Goal: Download file/media

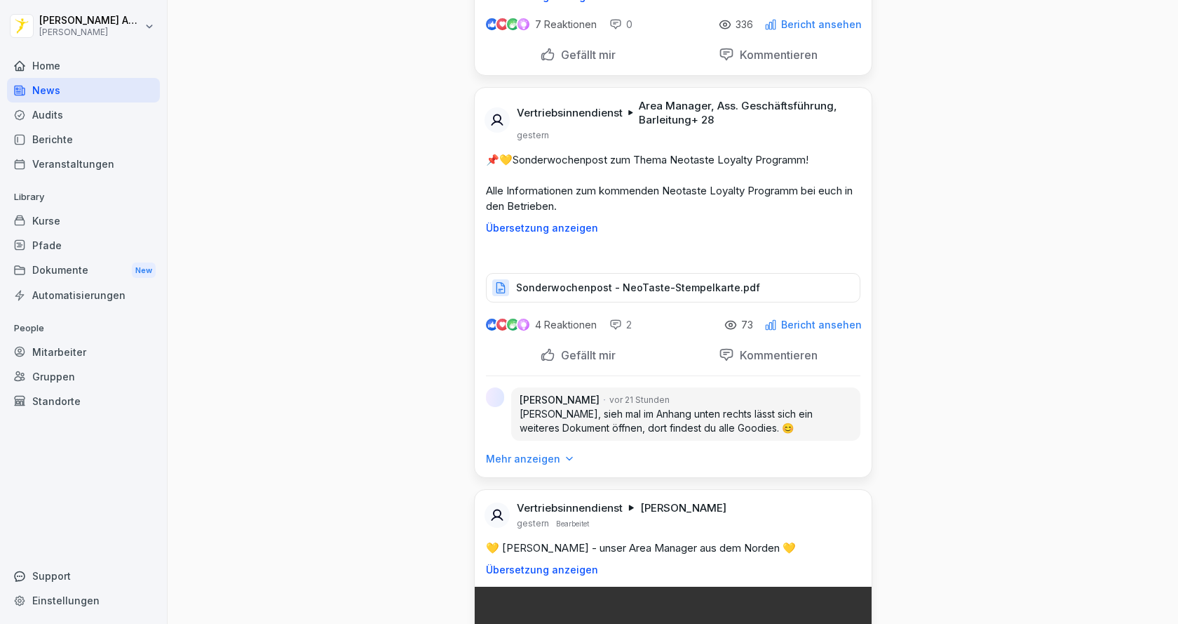
scroll to position [2034, 0]
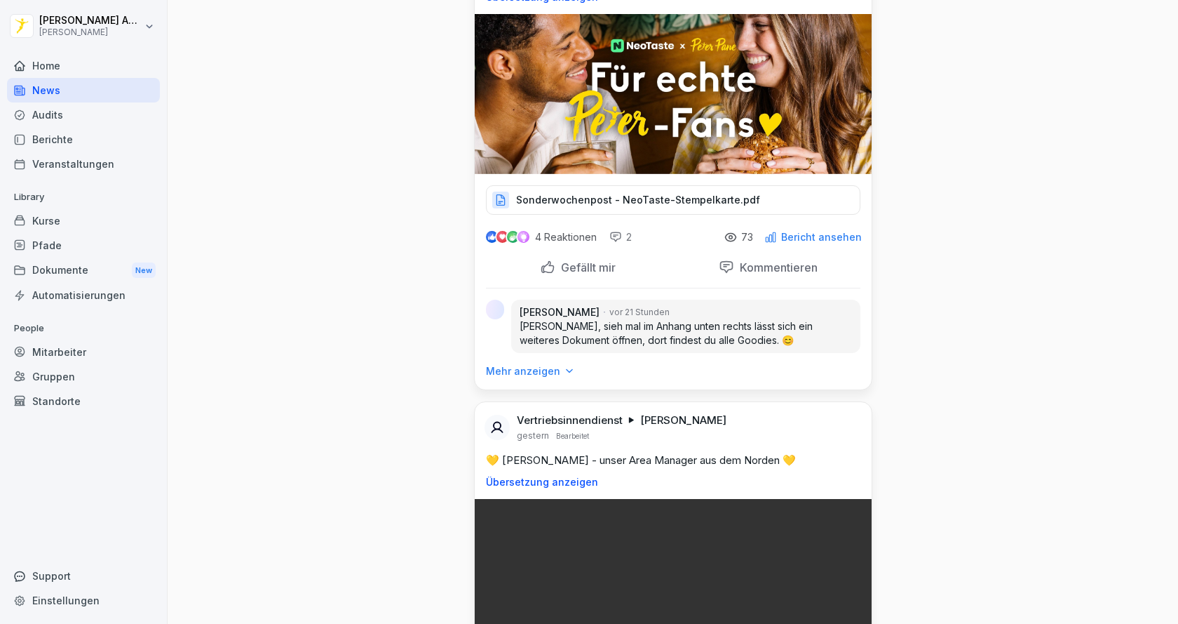
click at [67, 264] on div "Dokumente New" at bounding box center [83, 270] width 153 height 26
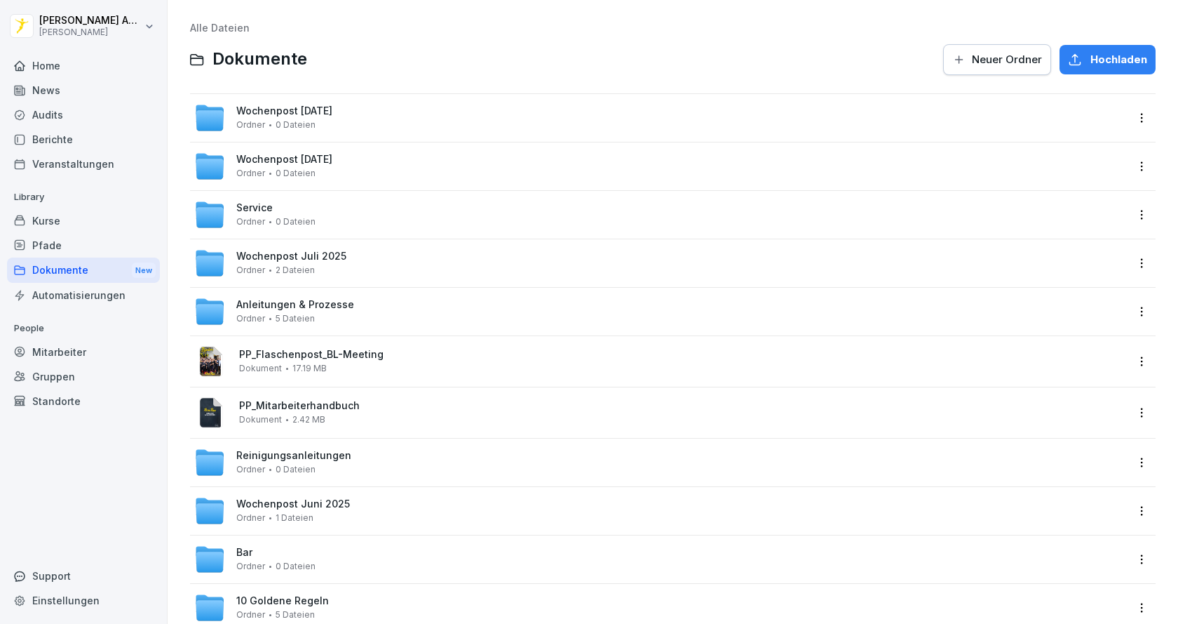
click at [329, 312] on div "Anleitungen & Prozesse Ordner 5 Dateien" at bounding box center [295, 311] width 118 height 25
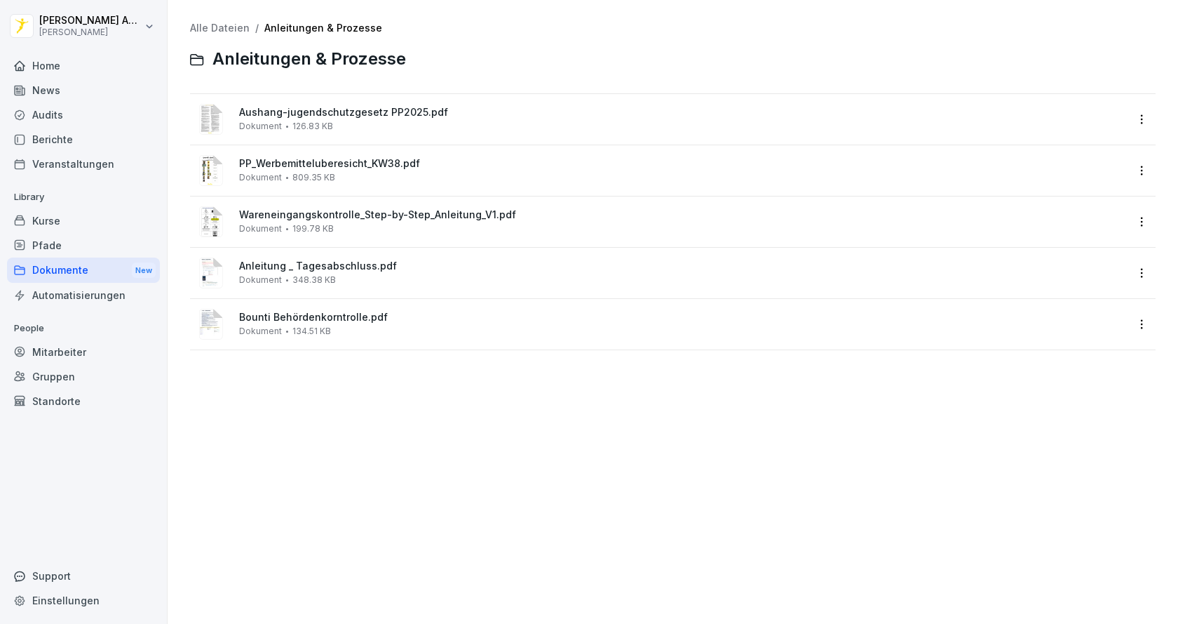
click at [56, 82] on div "News" at bounding box center [83, 90] width 153 height 25
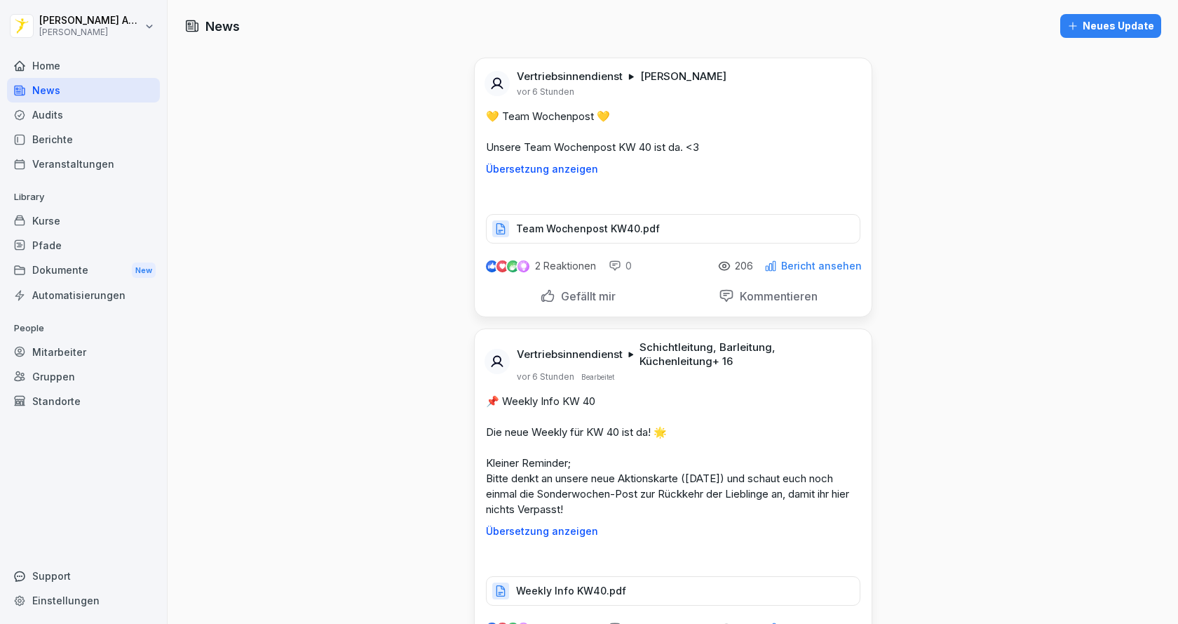
click at [53, 66] on div "Home" at bounding box center [83, 65] width 153 height 25
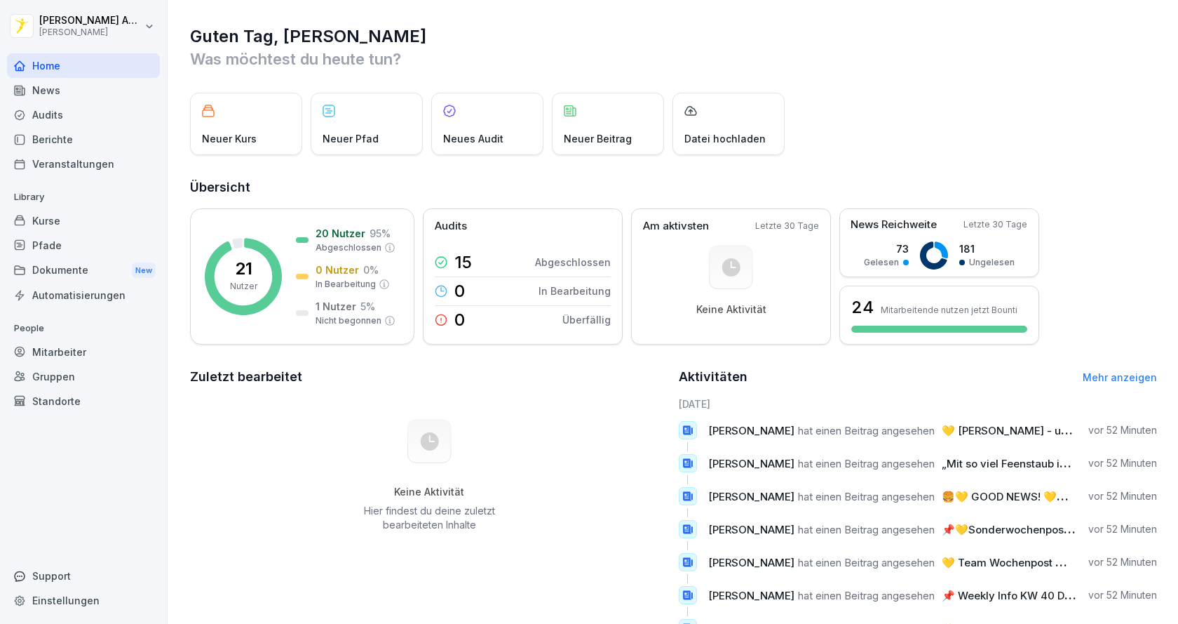
click at [58, 159] on div "Veranstaltungen" at bounding box center [83, 163] width 153 height 25
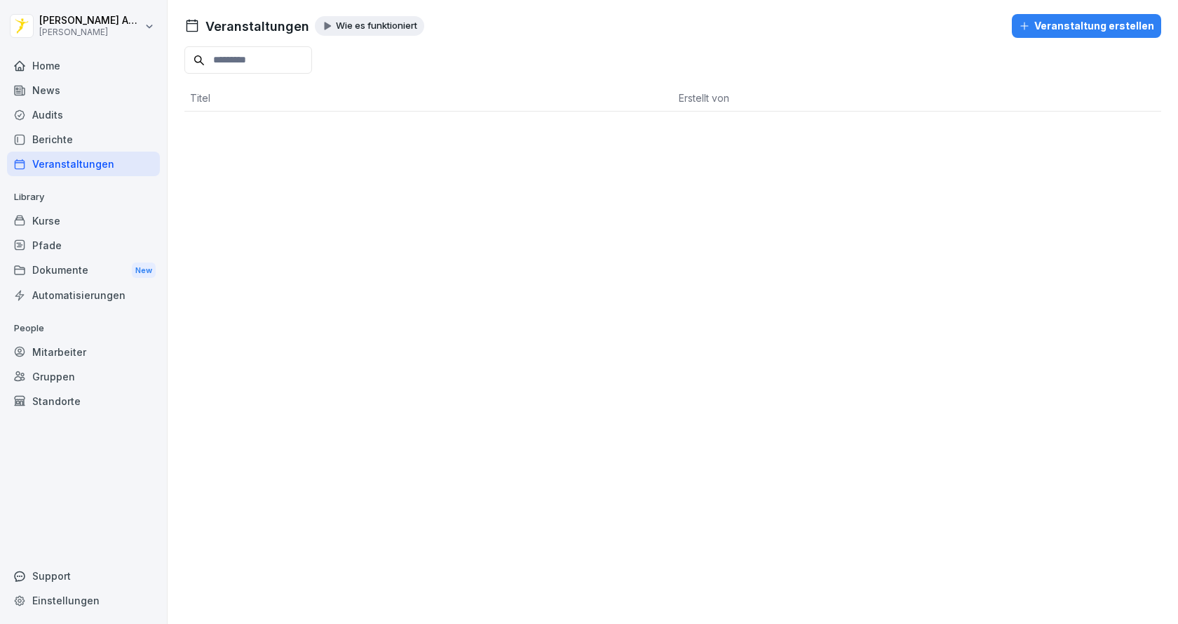
click at [60, 138] on div "Berichte" at bounding box center [83, 139] width 153 height 25
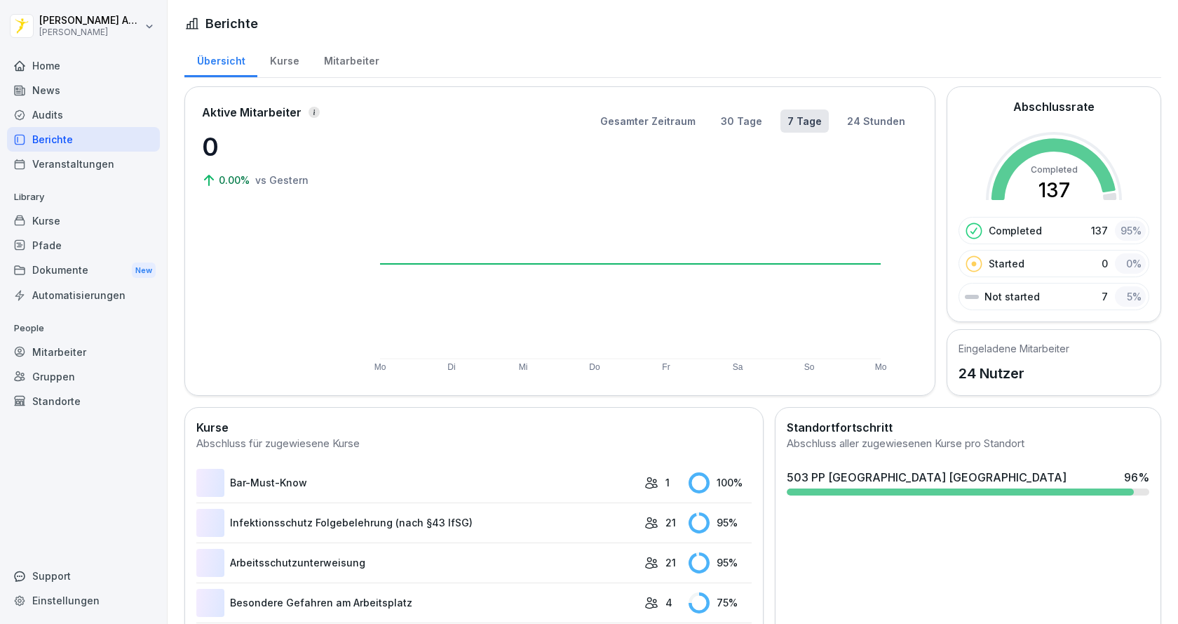
click at [63, 118] on div "Audits" at bounding box center [83, 114] width 153 height 25
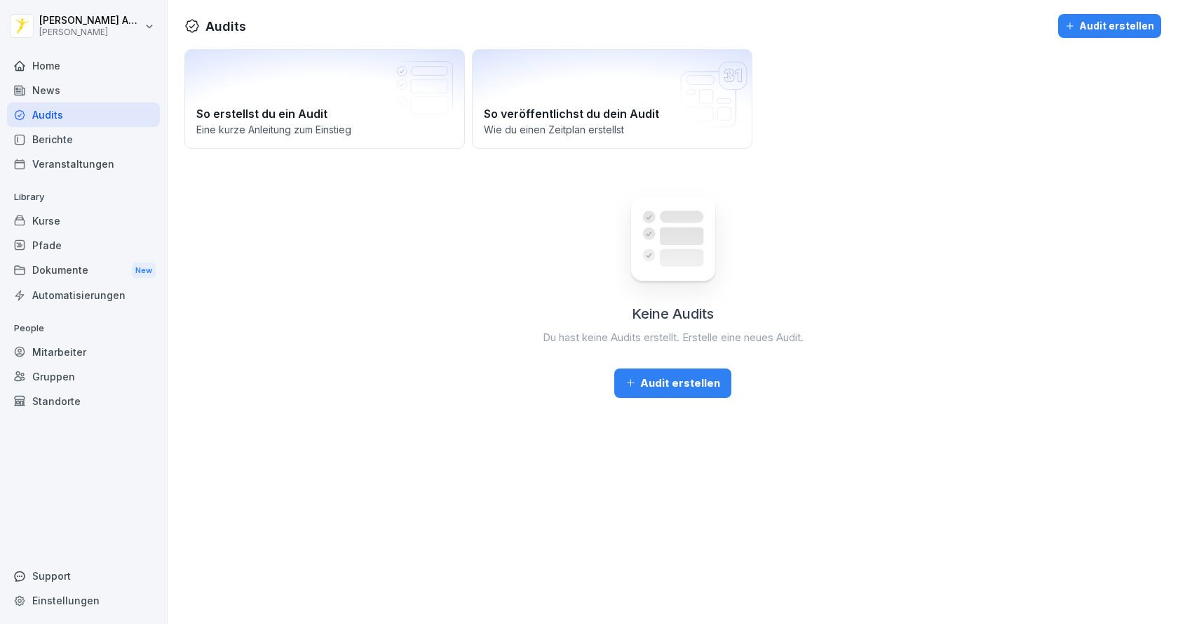
click at [53, 79] on div "News" at bounding box center [83, 90] width 153 height 25
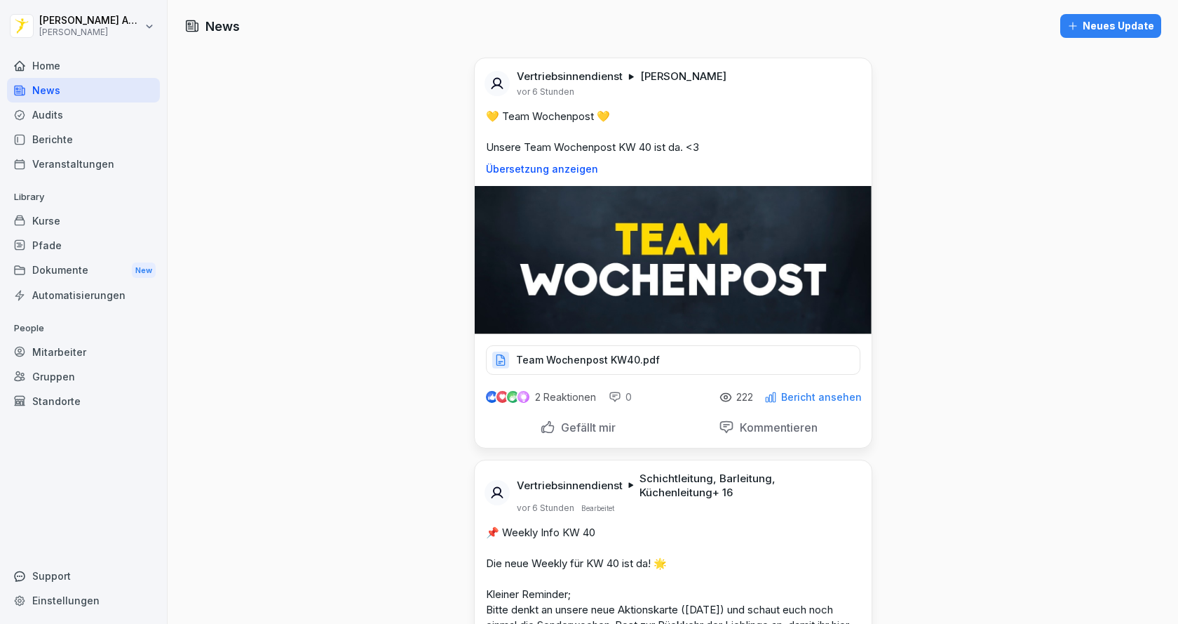
click at [49, 250] on div "Pfade" at bounding box center [83, 245] width 153 height 25
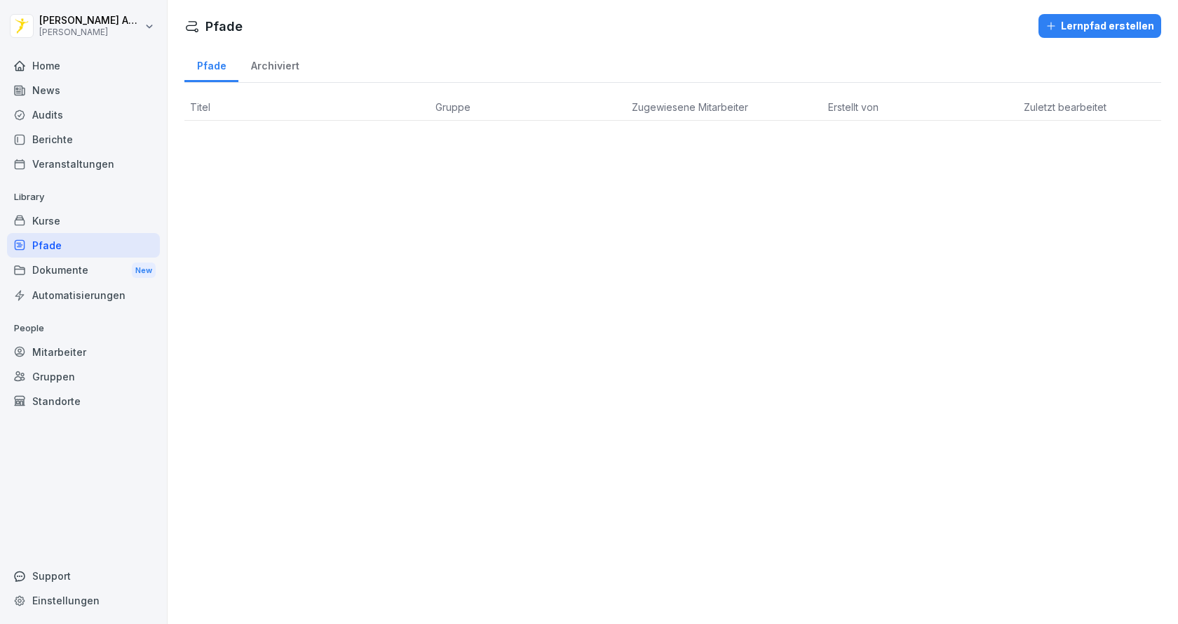
click at [50, 271] on div "Dokumente New" at bounding box center [83, 270] width 153 height 26
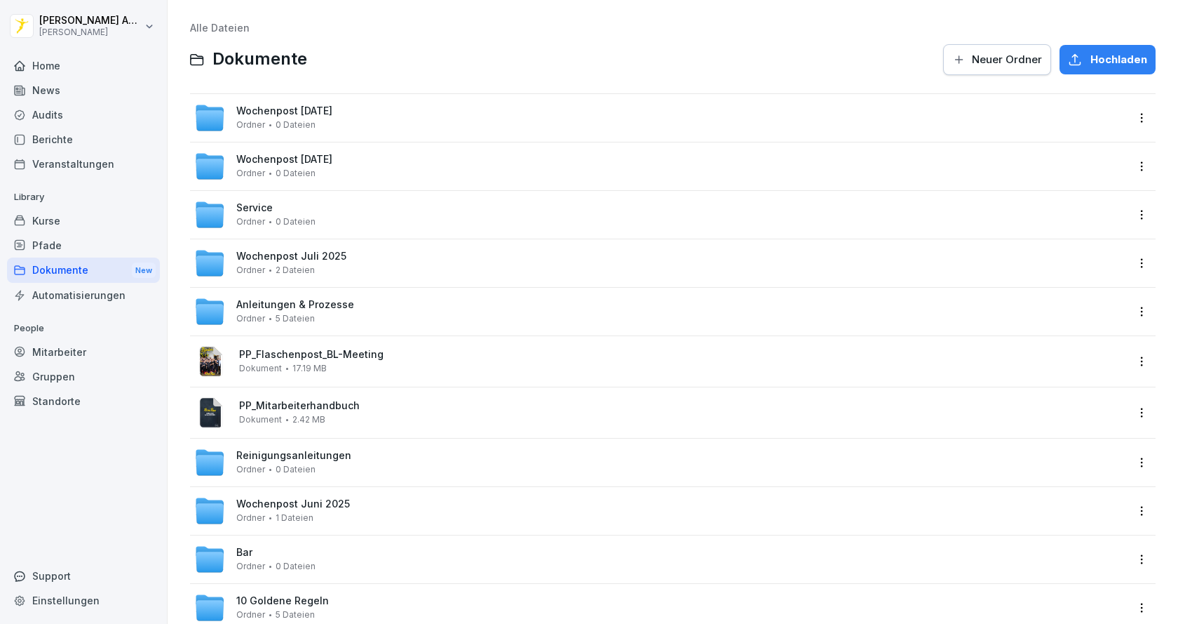
click at [299, 112] on span "Wochenpost [DATE]" at bounding box center [284, 111] width 96 height 12
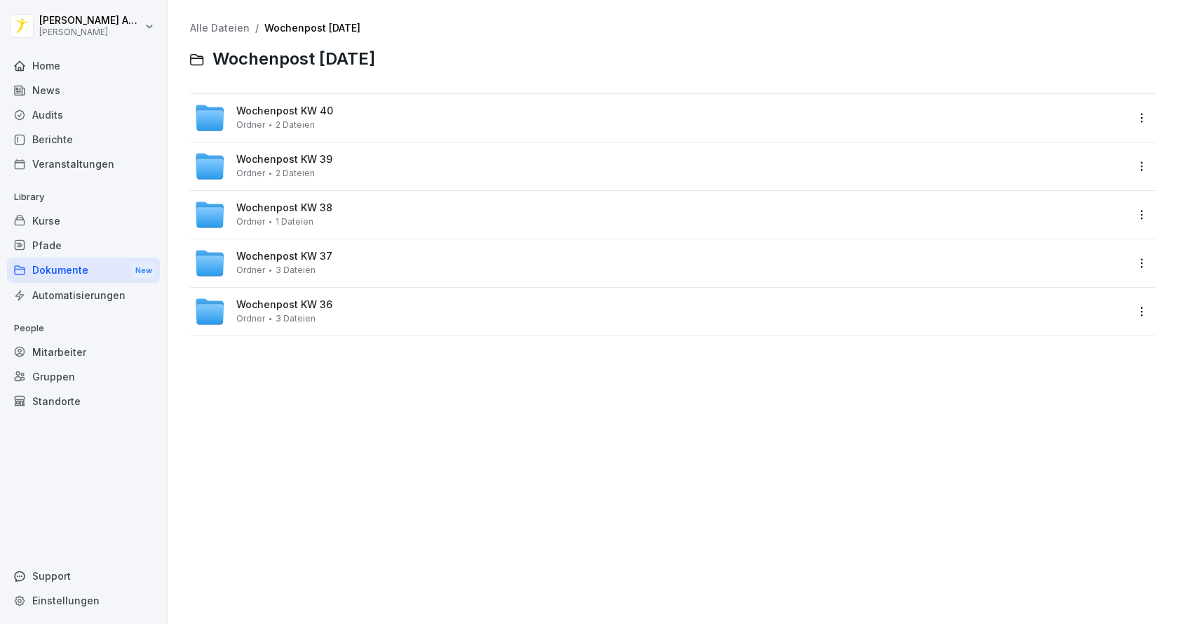
click at [292, 114] on span "Wochenpost KW 40" at bounding box center [284, 111] width 97 height 12
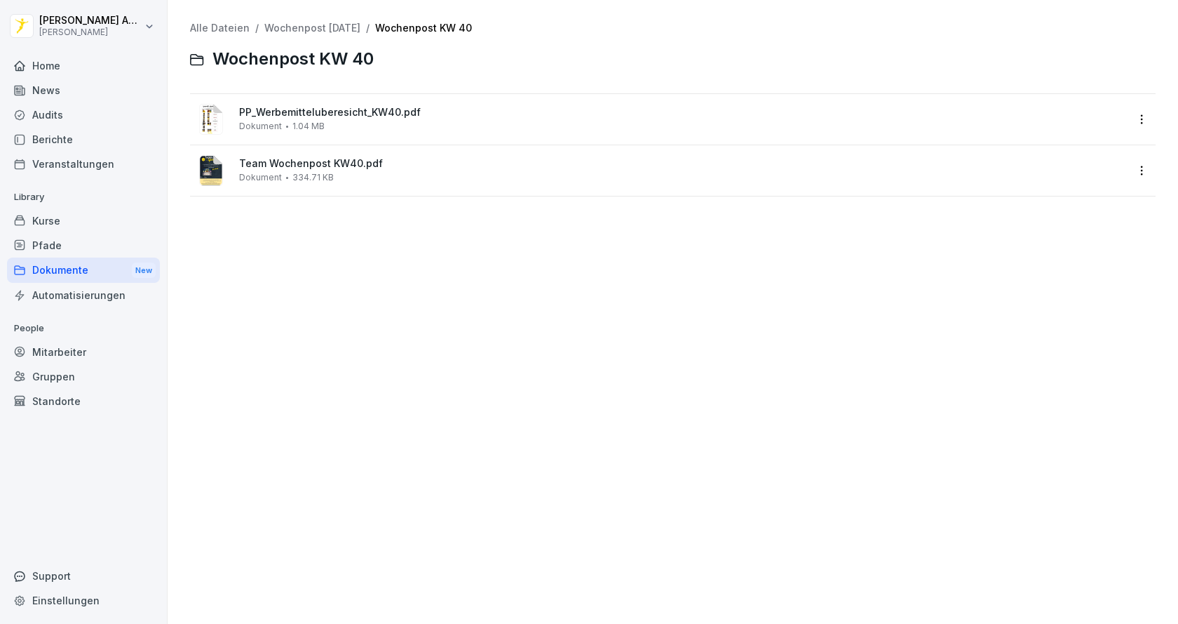
click at [318, 121] on span "1.04 MB" at bounding box center [308, 126] width 32 height 10
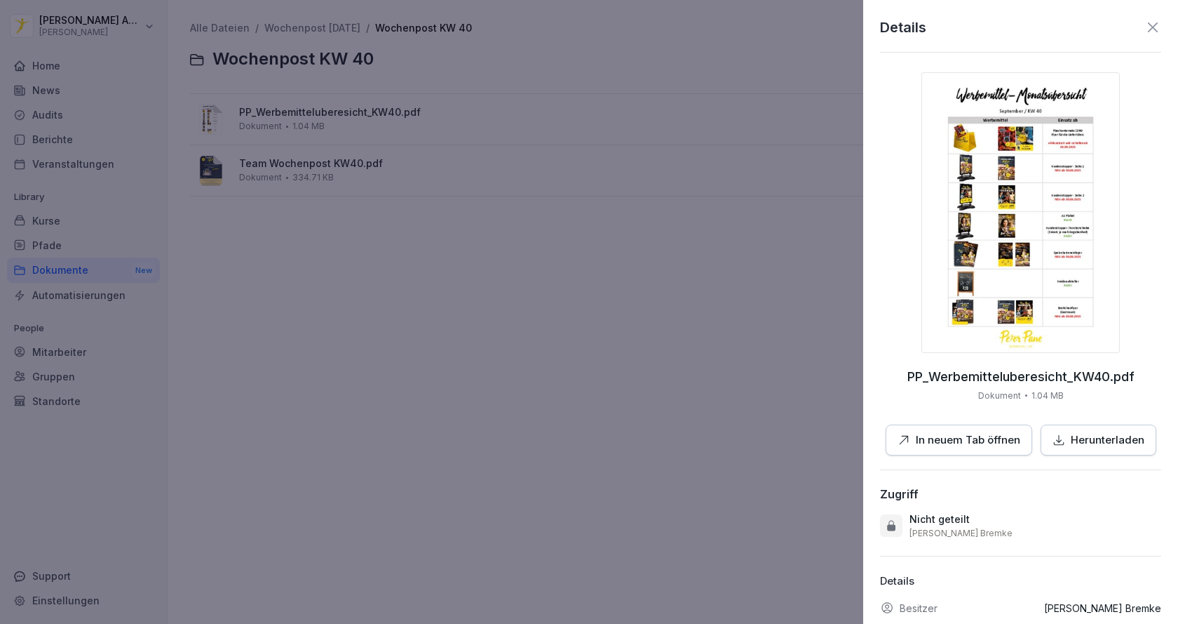
click at [323, 164] on div at bounding box center [589, 312] width 1178 height 624
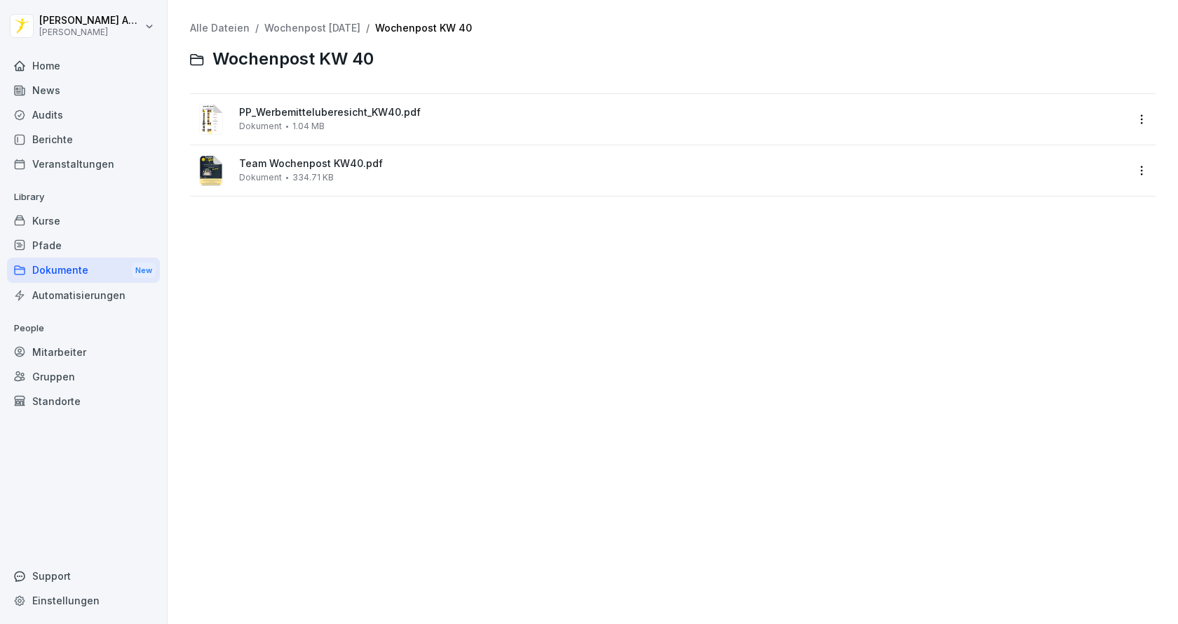
click at [323, 163] on span "Team Wochenpost KW40.pdf" at bounding box center [682, 164] width 887 height 12
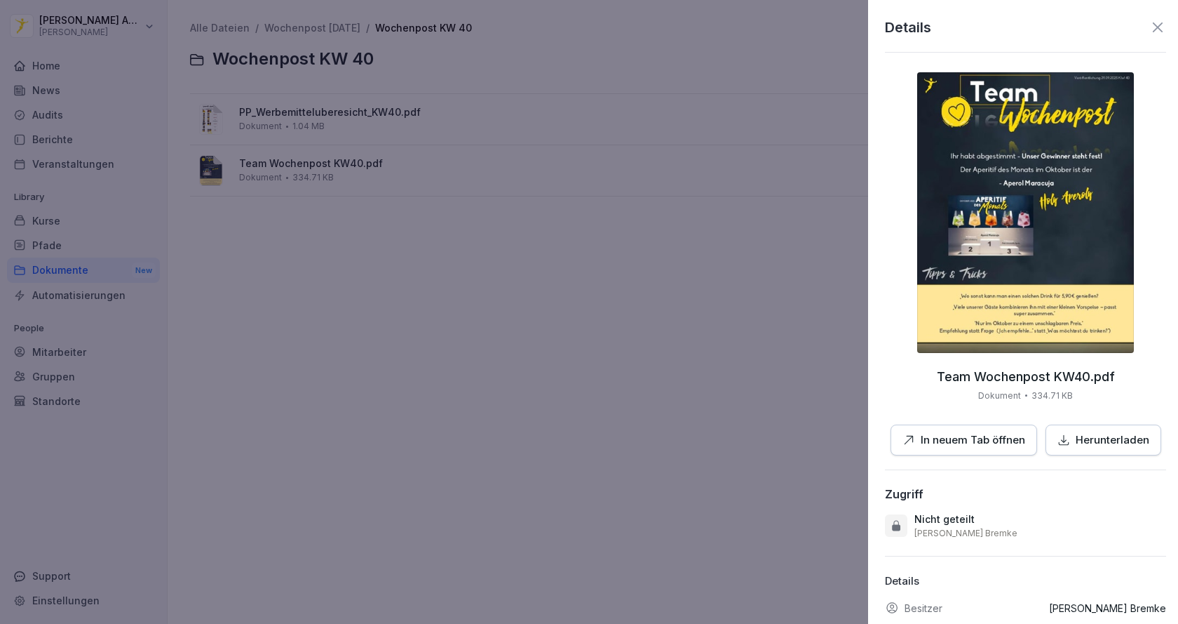
click at [551, 304] on div at bounding box center [589, 312] width 1178 height 624
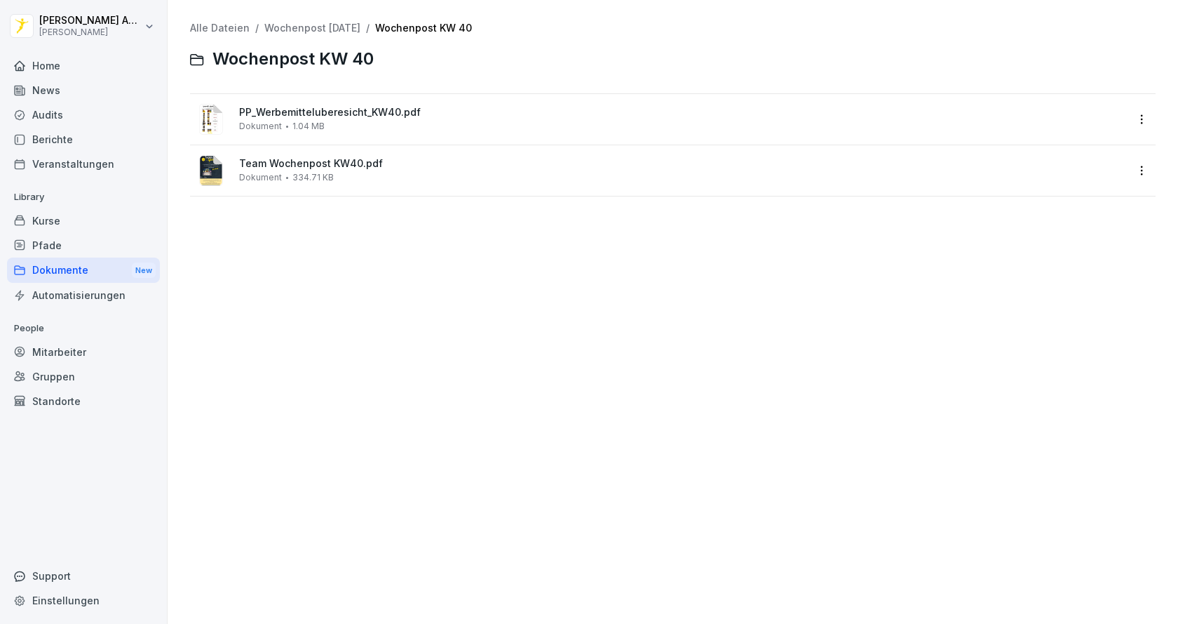
click at [79, 68] on div "Home" at bounding box center [83, 65] width 153 height 25
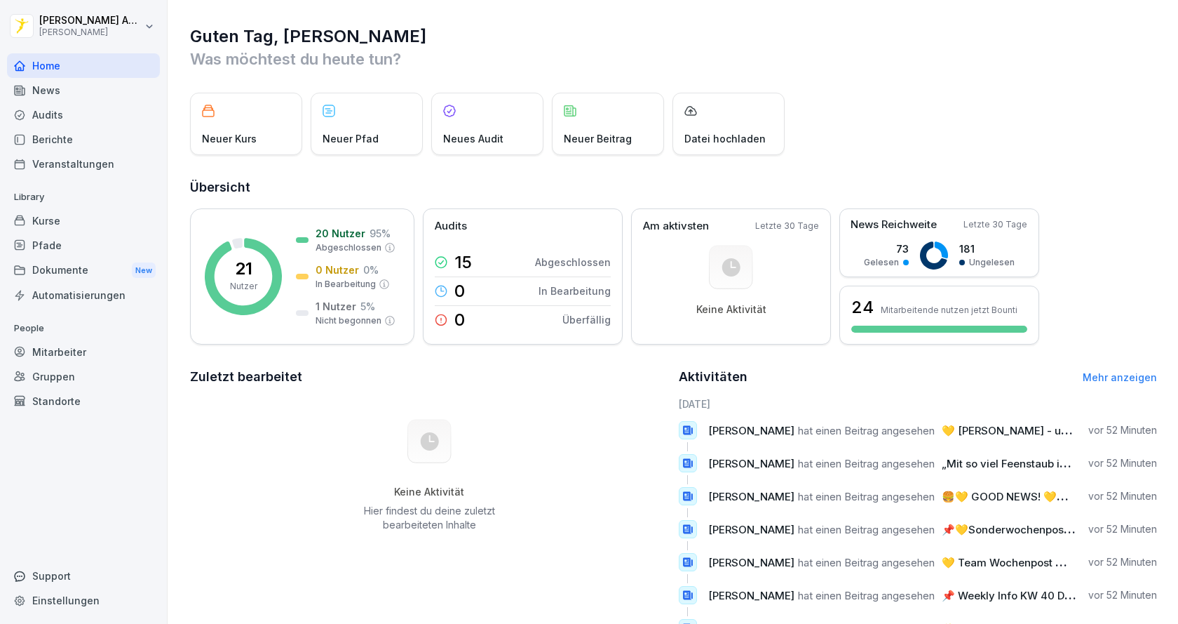
click at [72, 108] on div "Audits" at bounding box center [83, 114] width 153 height 25
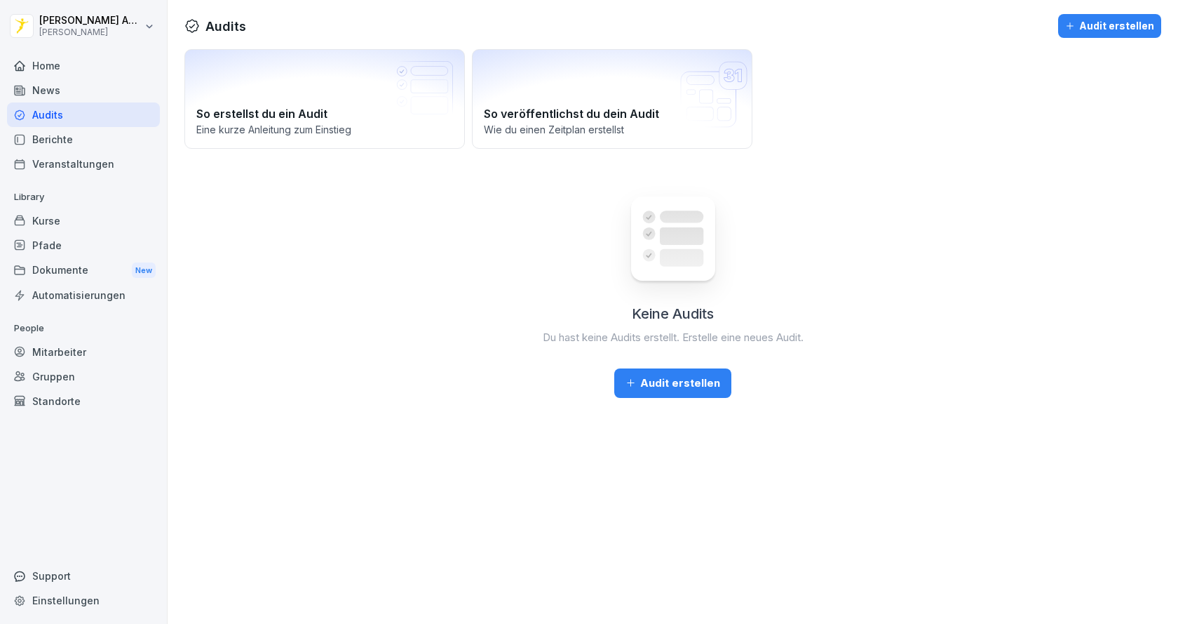
click at [75, 80] on div "News" at bounding box center [83, 90] width 153 height 25
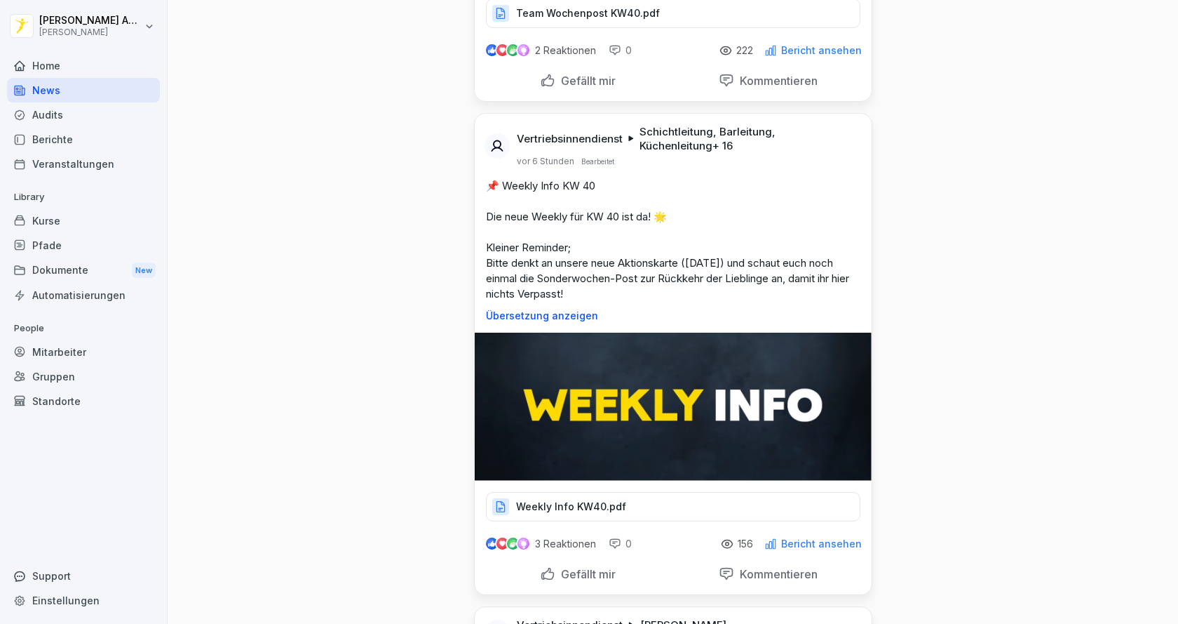
scroll to position [351, 0]
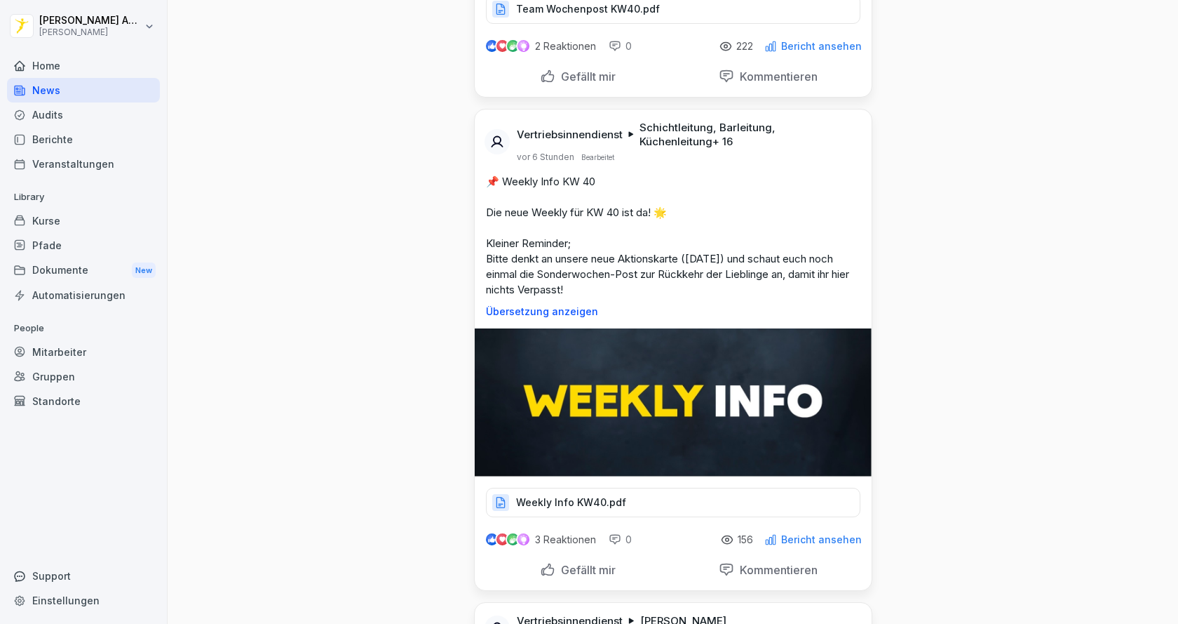
click at [587, 509] on div "Weekly Info KW40.pdf" at bounding box center [673, 501] width 375 height 29
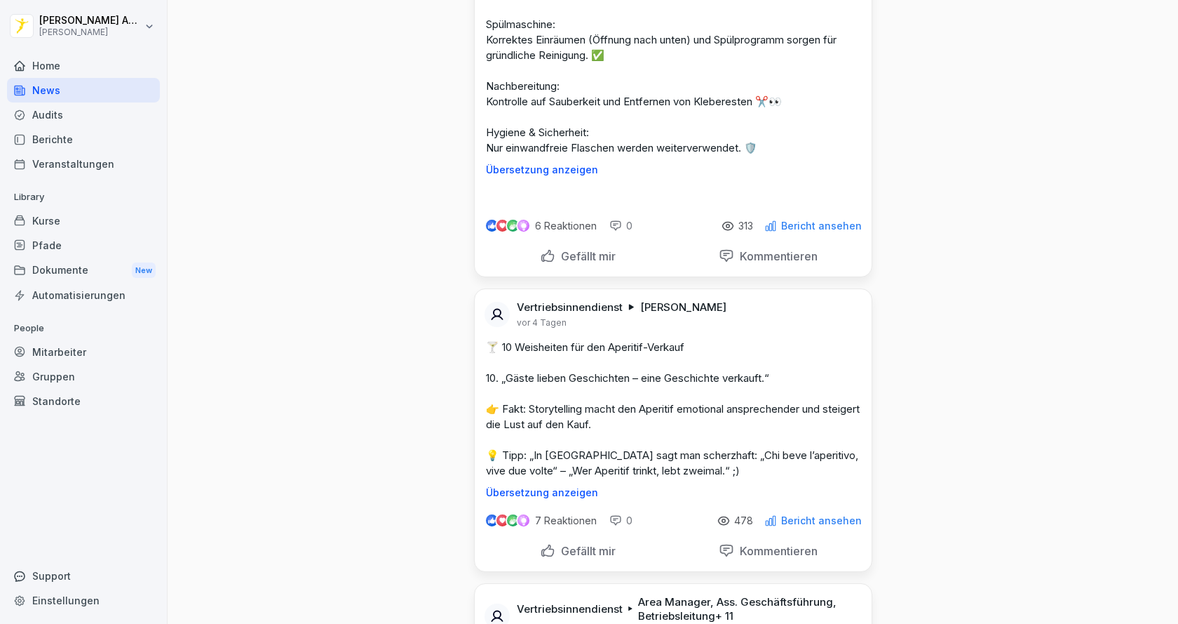
scroll to position [5190, 0]
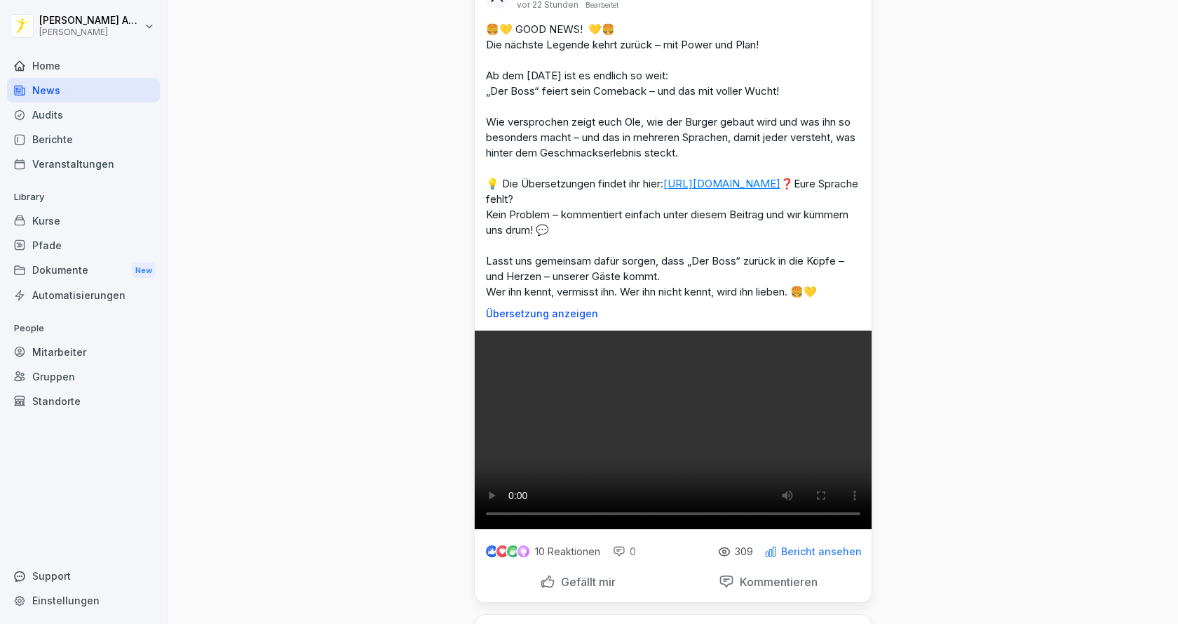
scroll to position [491, 0]
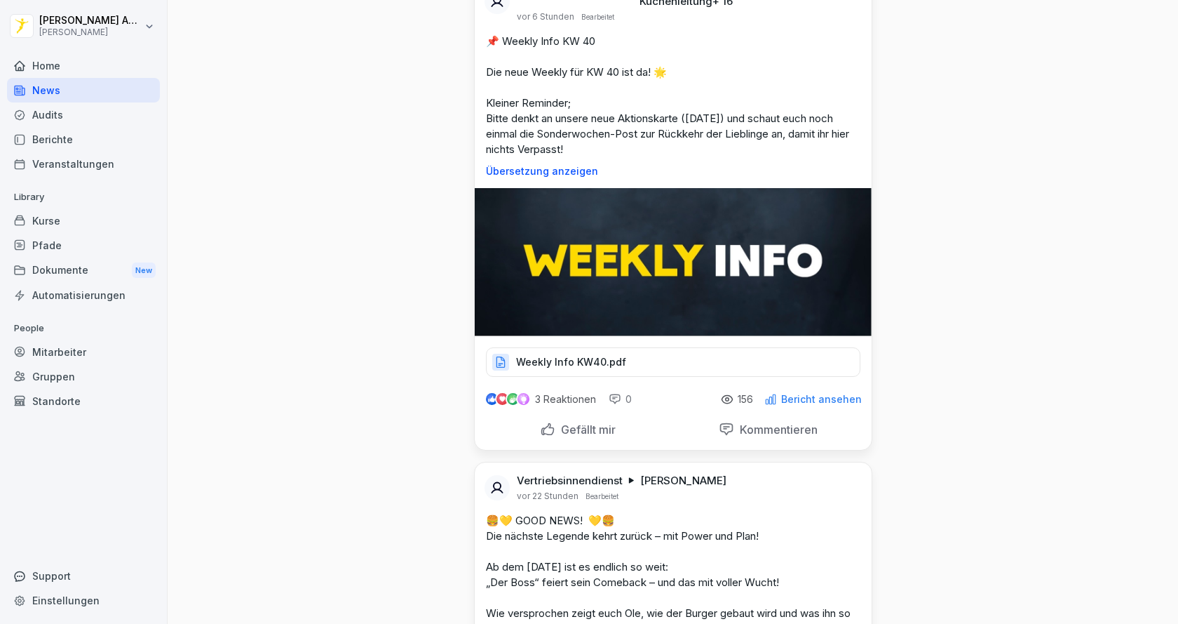
click at [41, 236] on div "Pfade" at bounding box center [83, 245] width 153 height 25
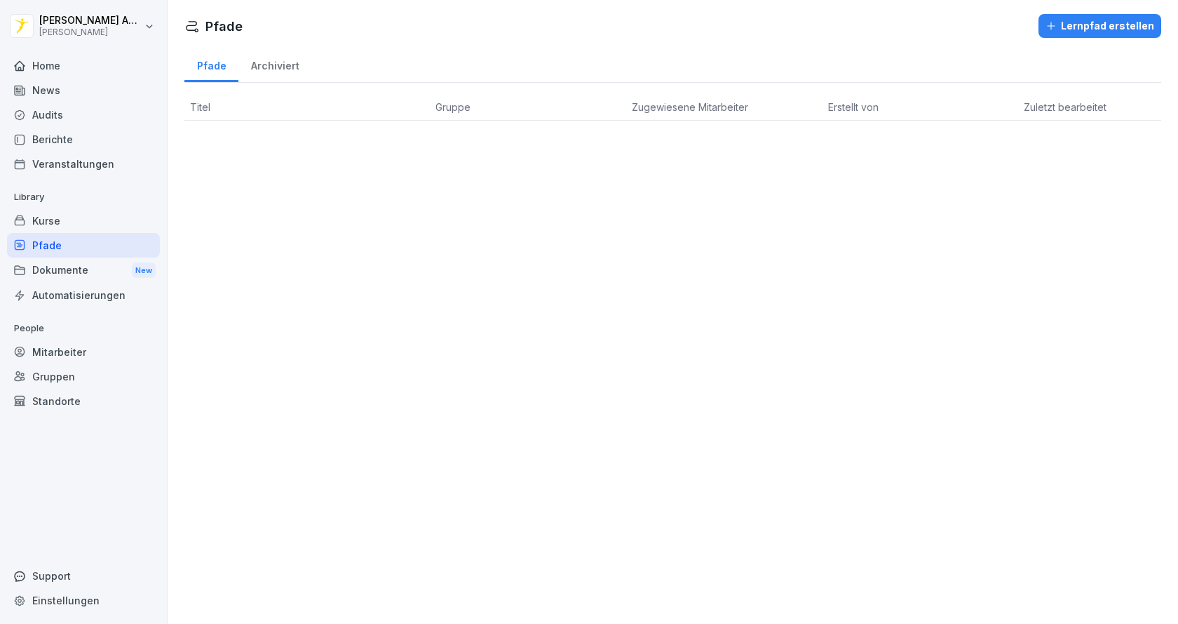
click at [69, 372] on div "Gruppen" at bounding box center [83, 376] width 153 height 25
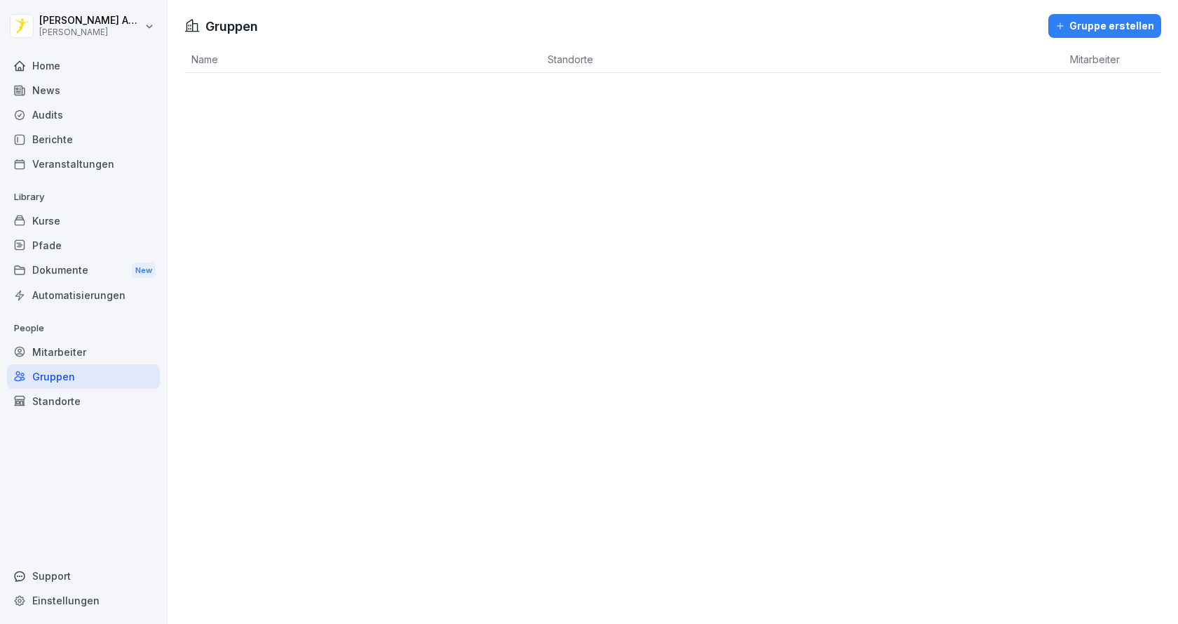
click at [67, 86] on div "News" at bounding box center [83, 90] width 153 height 25
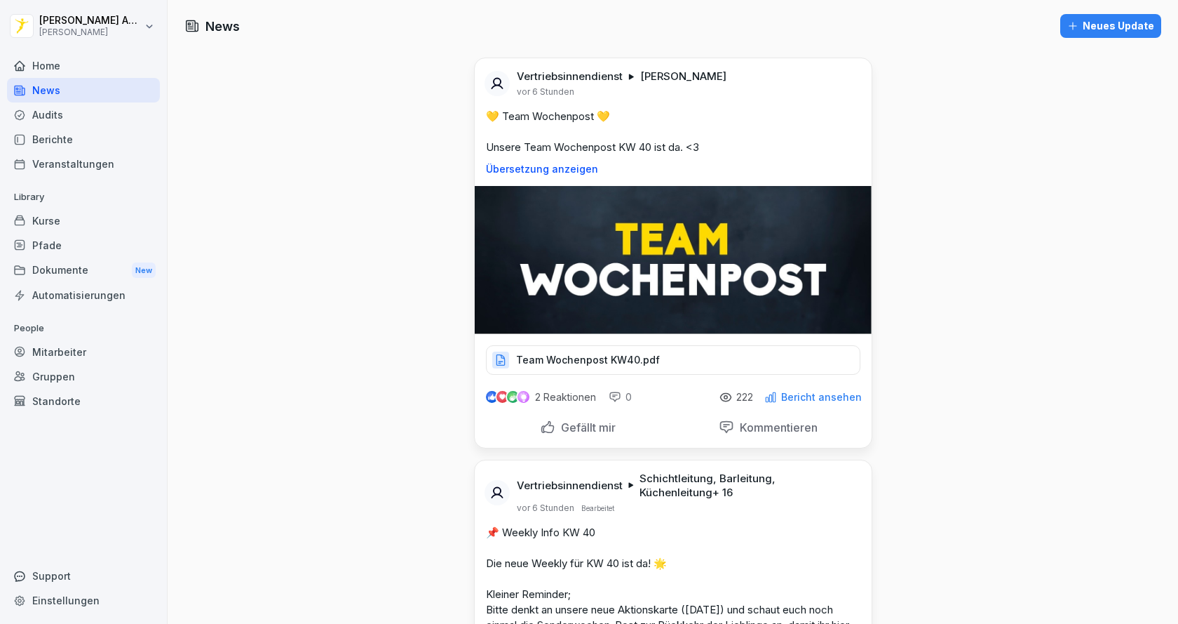
click at [76, 67] on div "Home" at bounding box center [83, 65] width 153 height 25
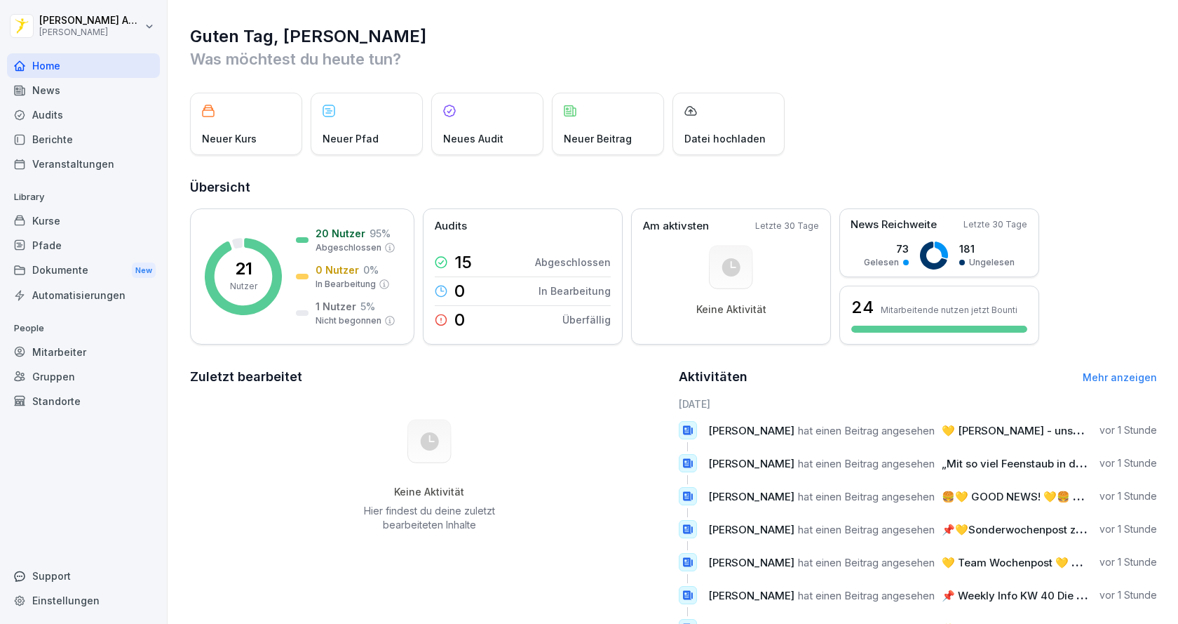
click at [57, 128] on div "Berichte" at bounding box center [83, 139] width 153 height 25
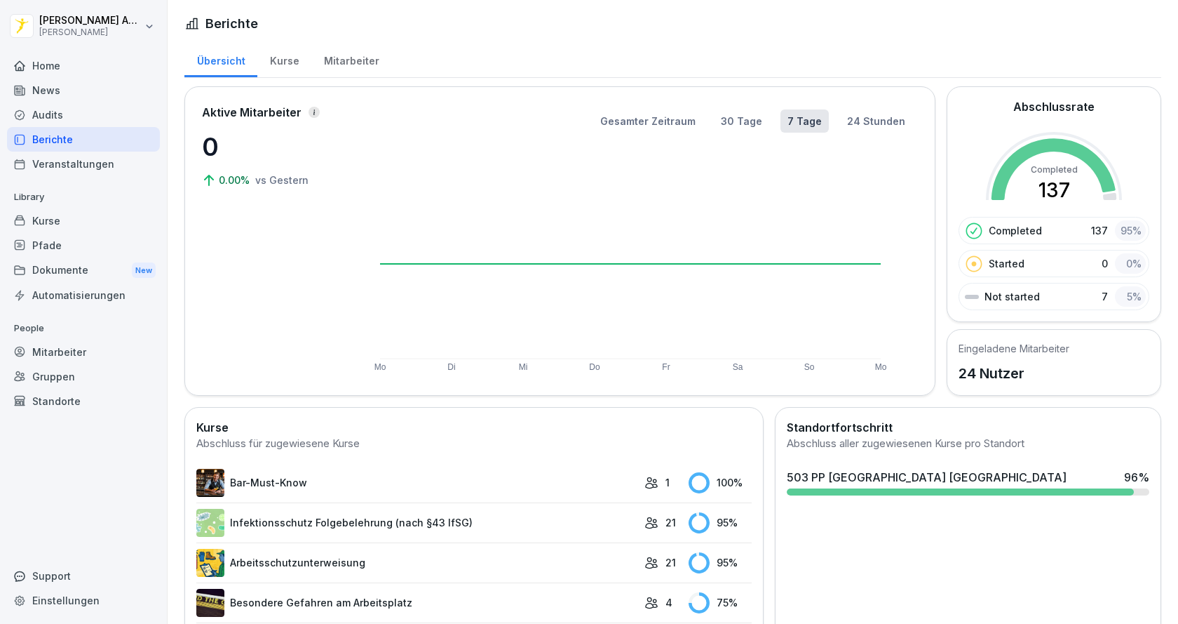
click at [60, 121] on div "Audits" at bounding box center [83, 114] width 153 height 25
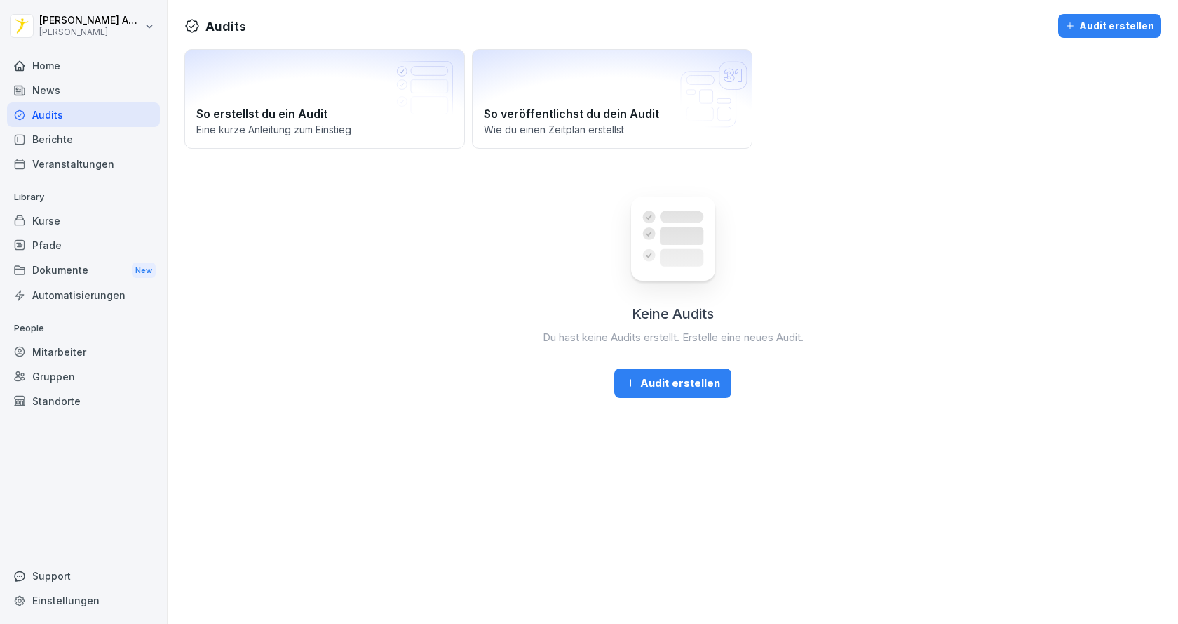
click at [59, 137] on div "Berichte" at bounding box center [83, 139] width 153 height 25
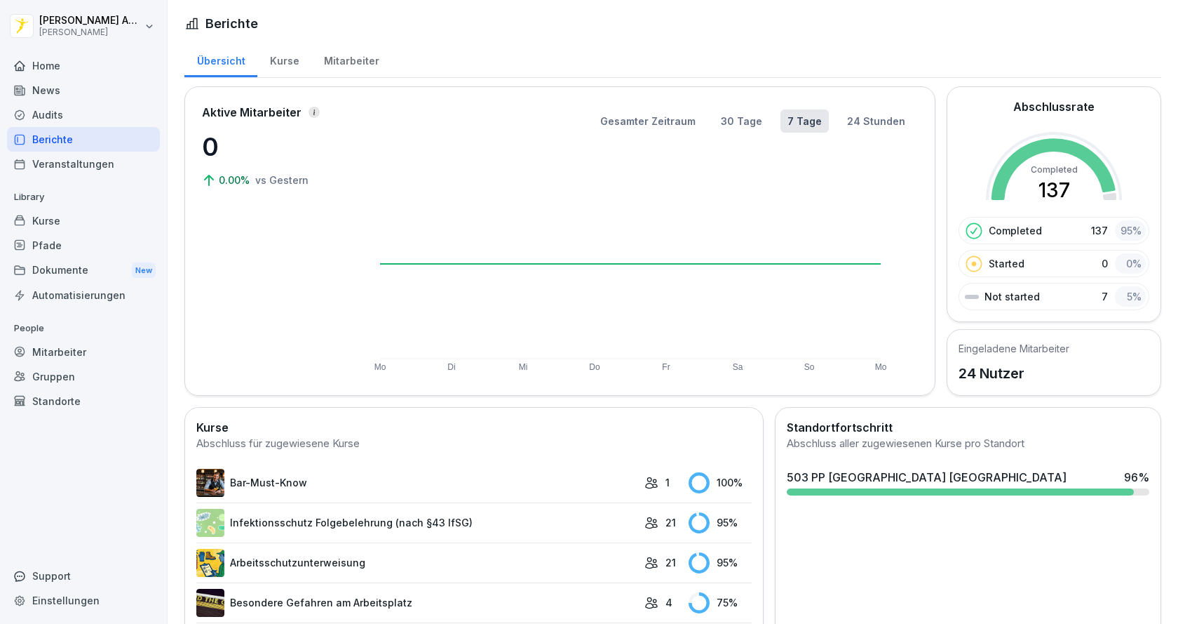
click at [55, 166] on div "Veranstaltungen" at bounding box center [83, 163] width 153 height 25
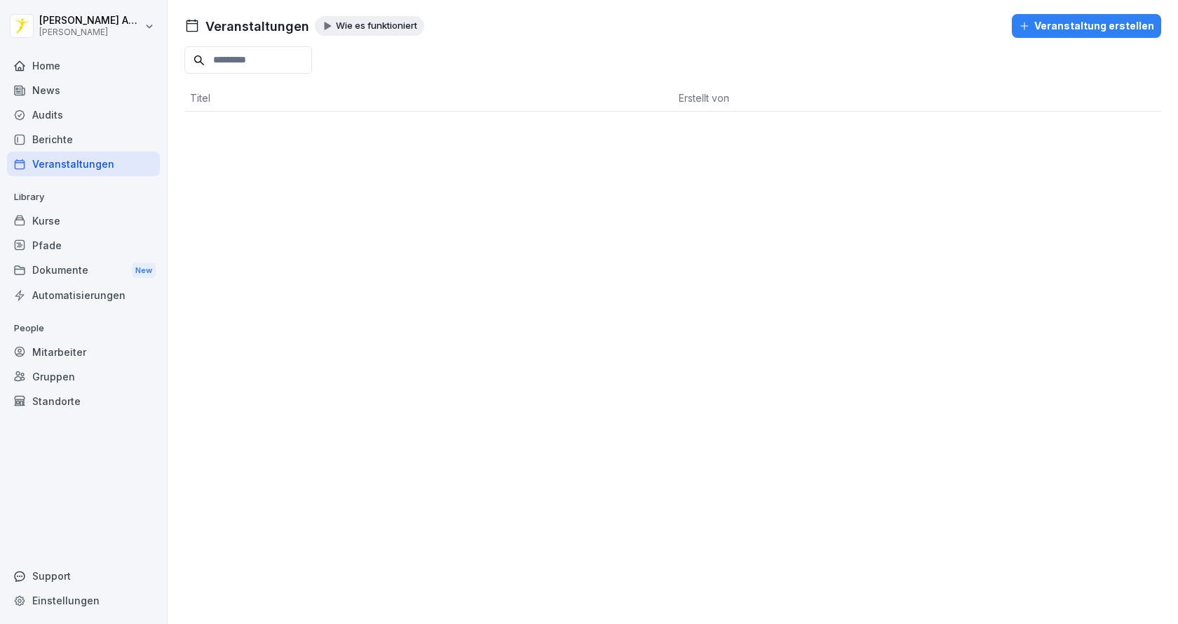
click at [63, 113] on div "Audits" at bounding box center [83, 114] width 153 height 25
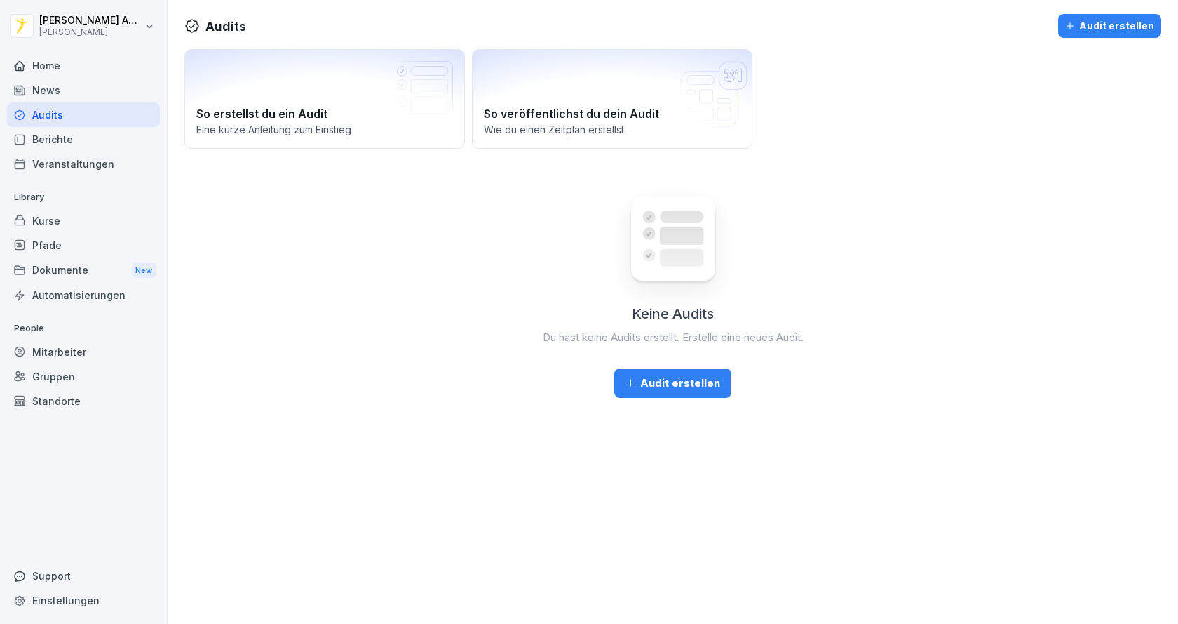
click at [53, 144] on div "Berichte" at bounding box center [83, 139] width 153 height 25
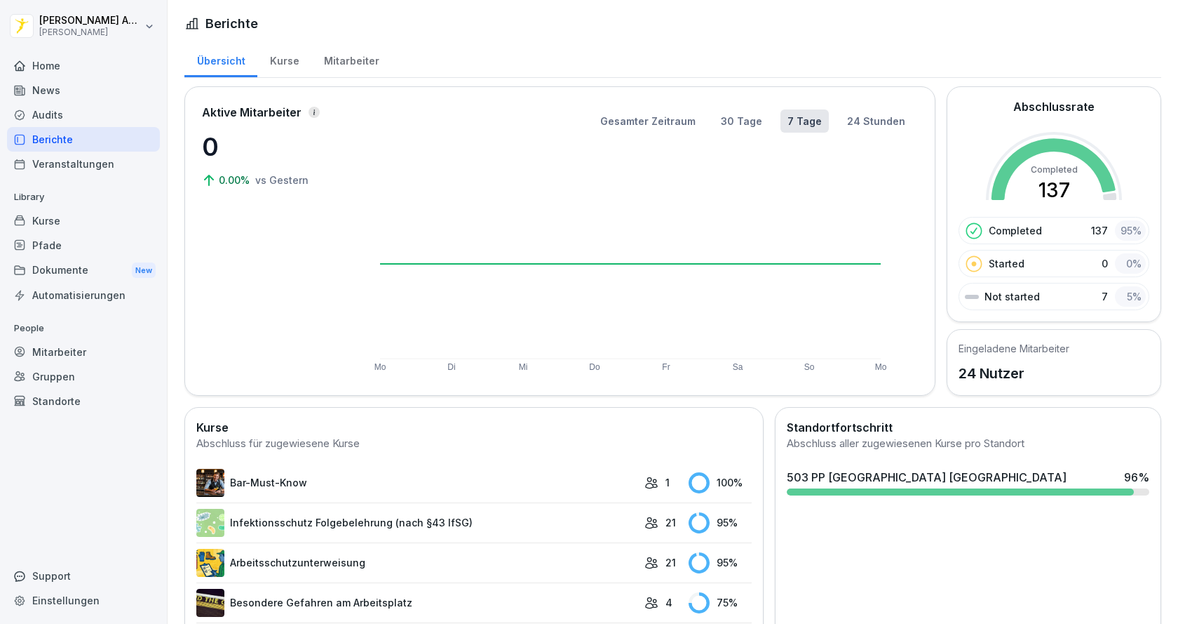
click at [22, 55] on div "Home" at bounding box center [83, 65] width 153 height 25
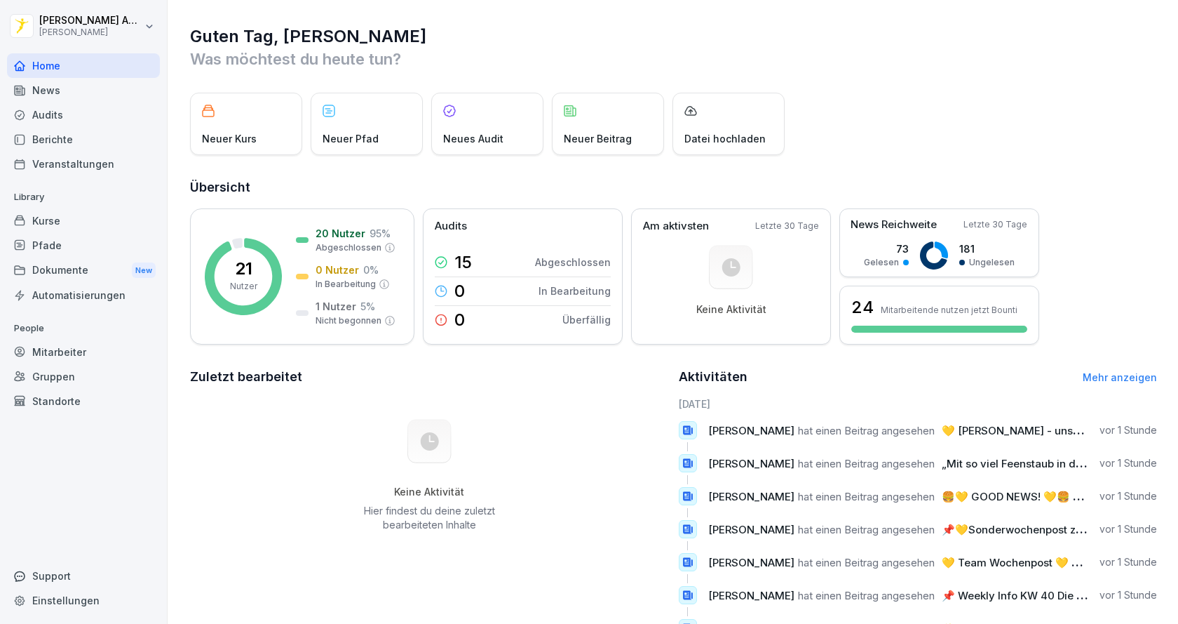
click at [49, 86] on div "News" at bounding box center [83, 90] width 153 height 25
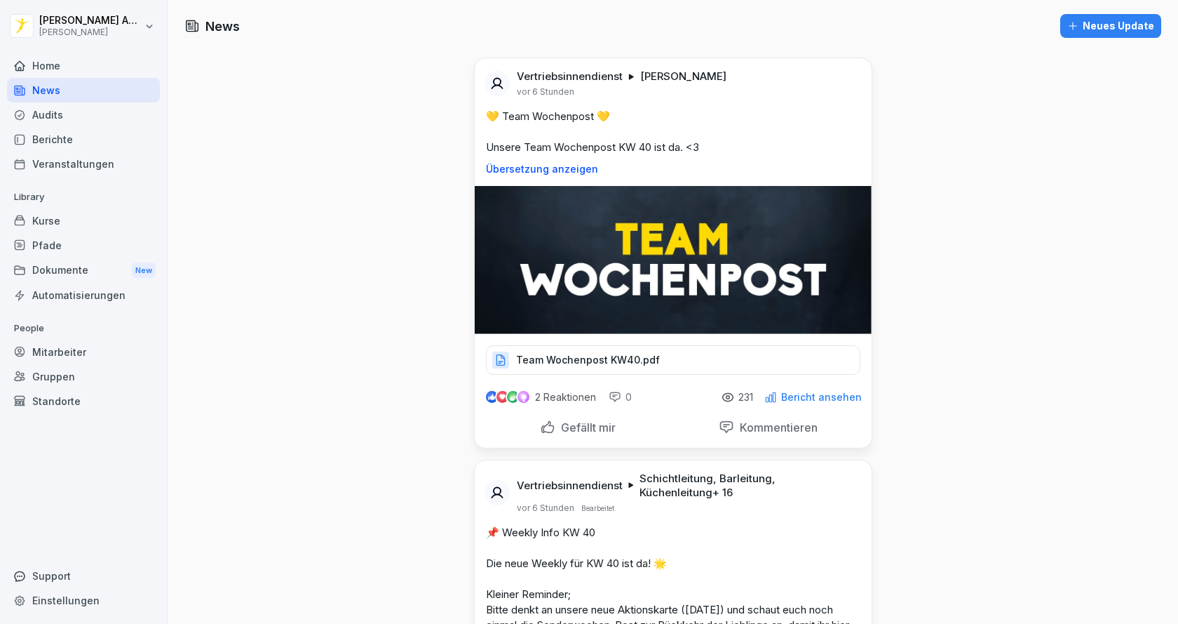
click at [582, 335] on div "Vertriebsinnendienst [PERSON_NAME] vor 6 Stunden 💛 Team Wochenpost 💛 Unsere Tea…" at bounding box center [673, 216] width 397 height 316
click at [585, 363] on p "Team Wochenpost KW40.pdf" at bounding box center [588, 360] width 144 height 14
click at [614, 360] on p "Team Wochenpost KW40.pdf" at bounding box center [588, 360] width 144 height 14
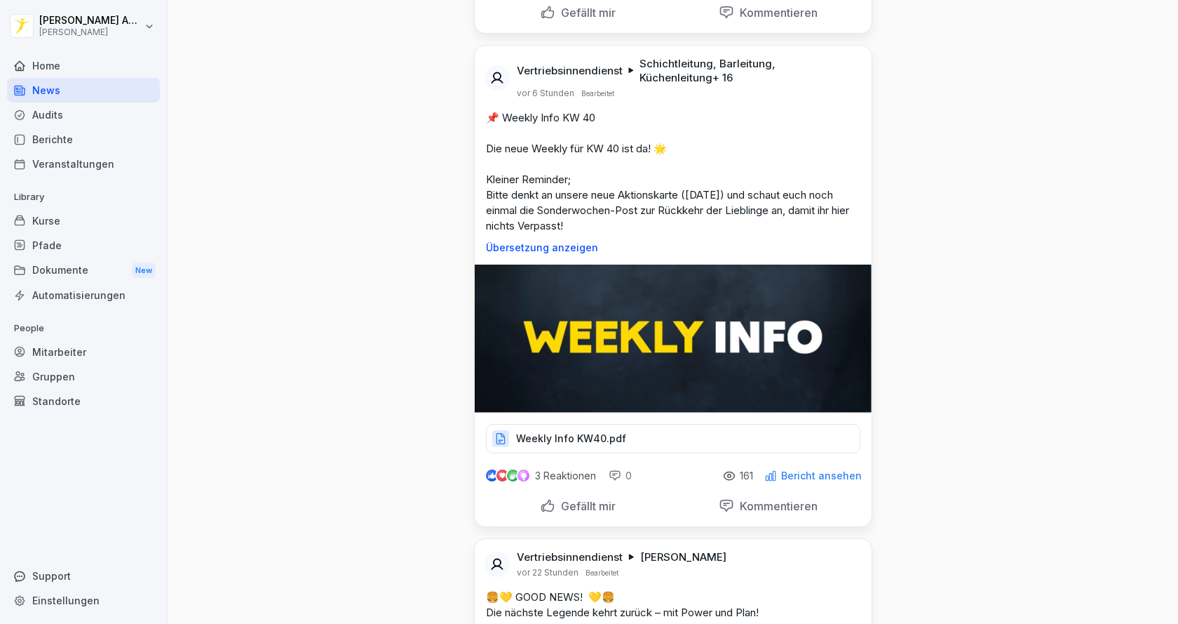
scroll to position [421, 0]
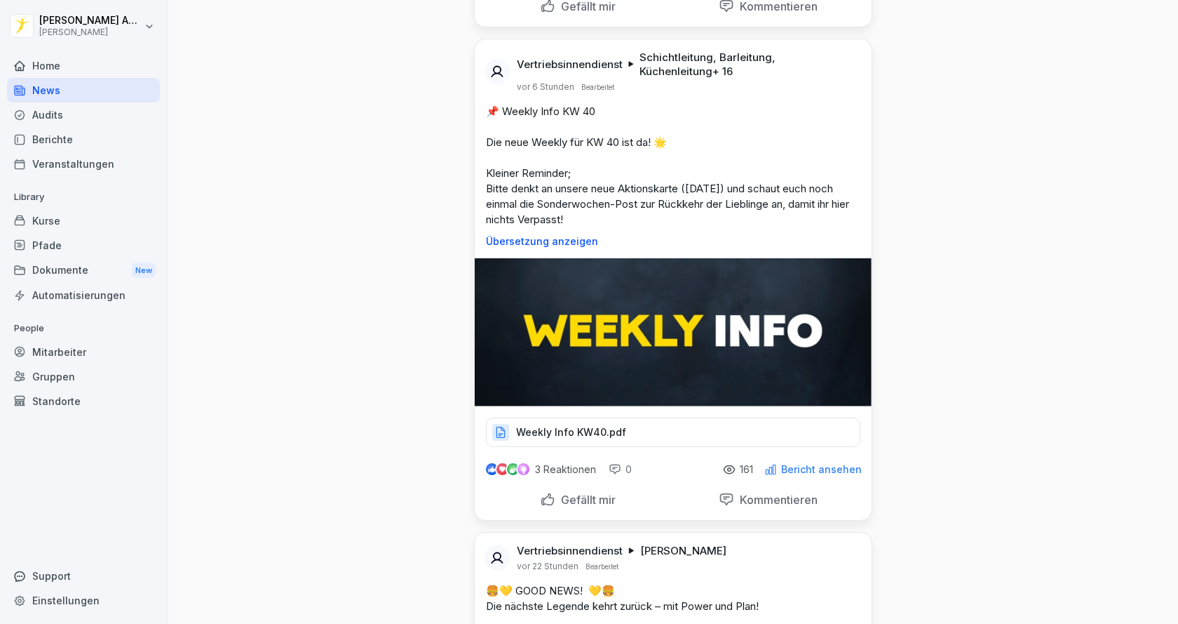
click at [570, 426] on p "Weekly Info KW40.pdf" at bounding box center [571, 432] width 110 height 14
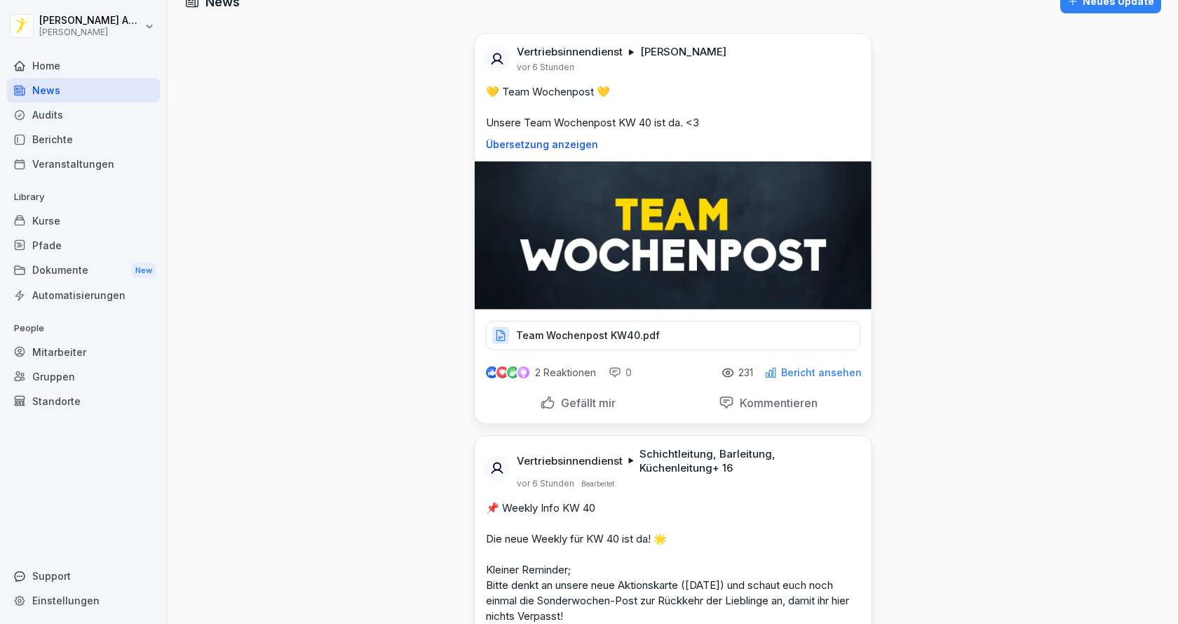
scroll to position [0, 0]
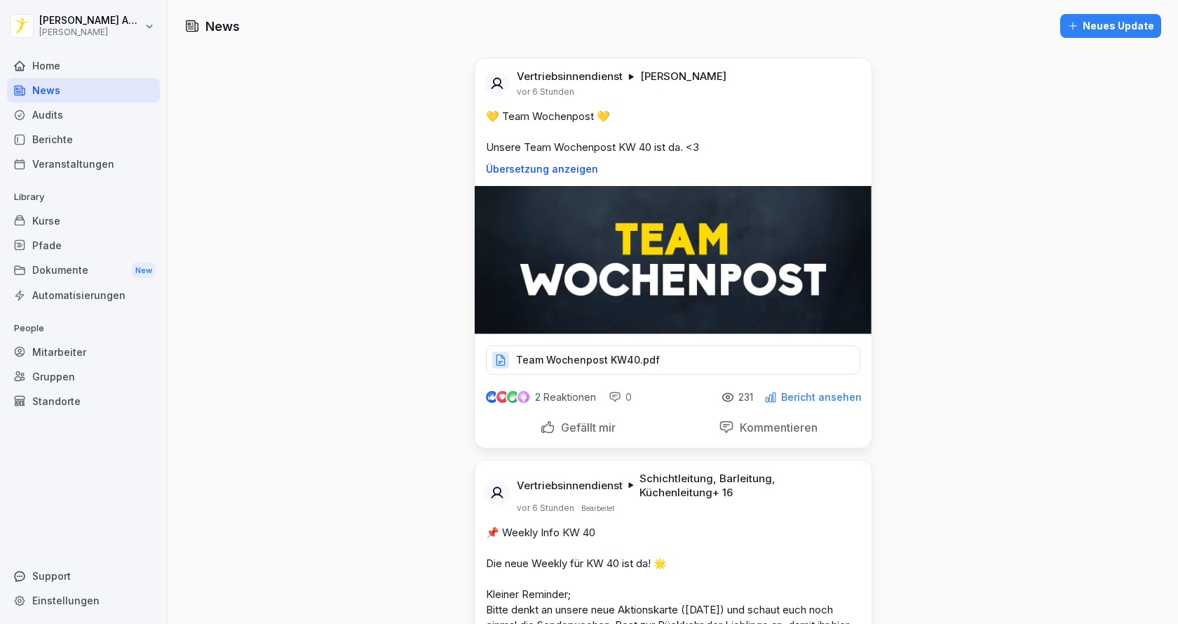
click at [573, 359] on p "Team Wochenpost KW40.pdf" at bounding box center [588, 360] width 144 height 14
